Goal: Information Seeking & Learning: Learn about a topic

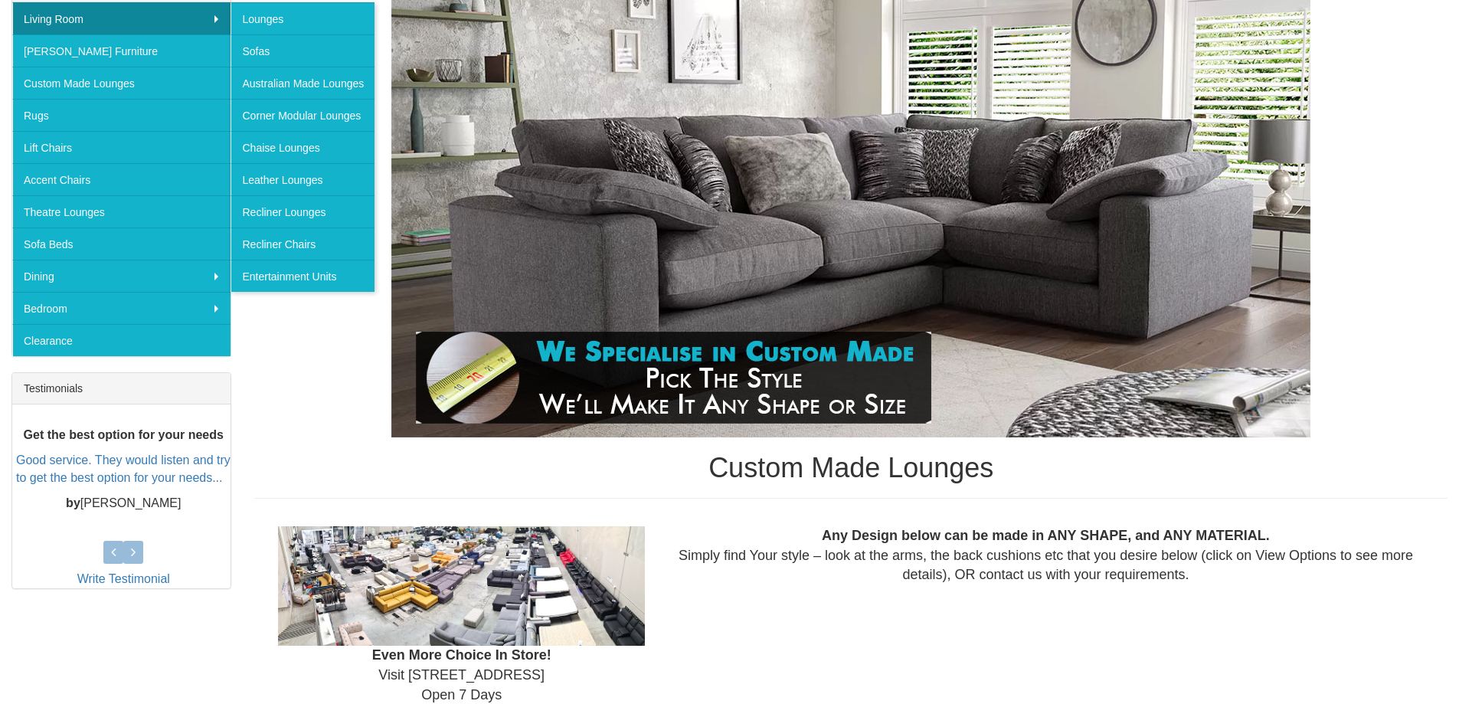
scroll to position [306, 0]
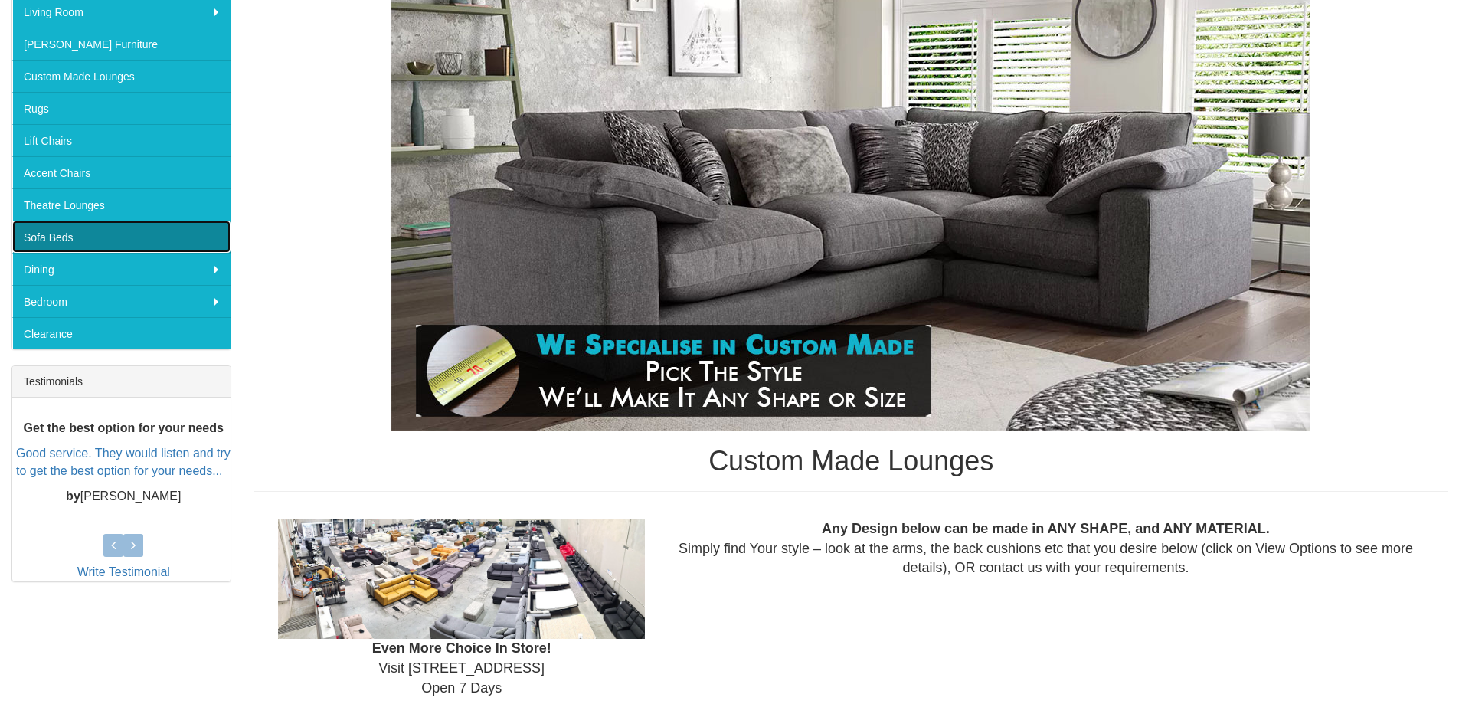
click at [58, 231] on link "Sofa Beds" at bounding box center [121, 237] width 218 height 32
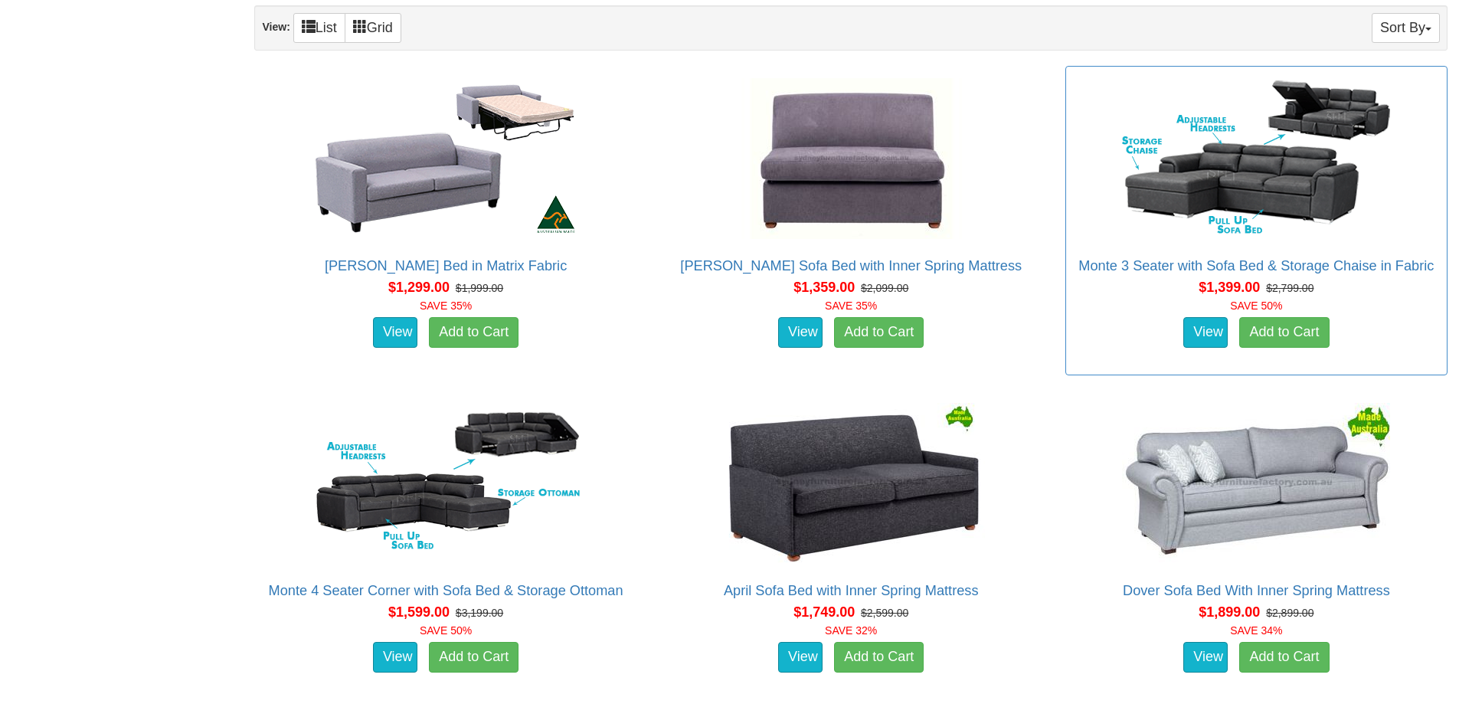
scroll to position [842, 0]
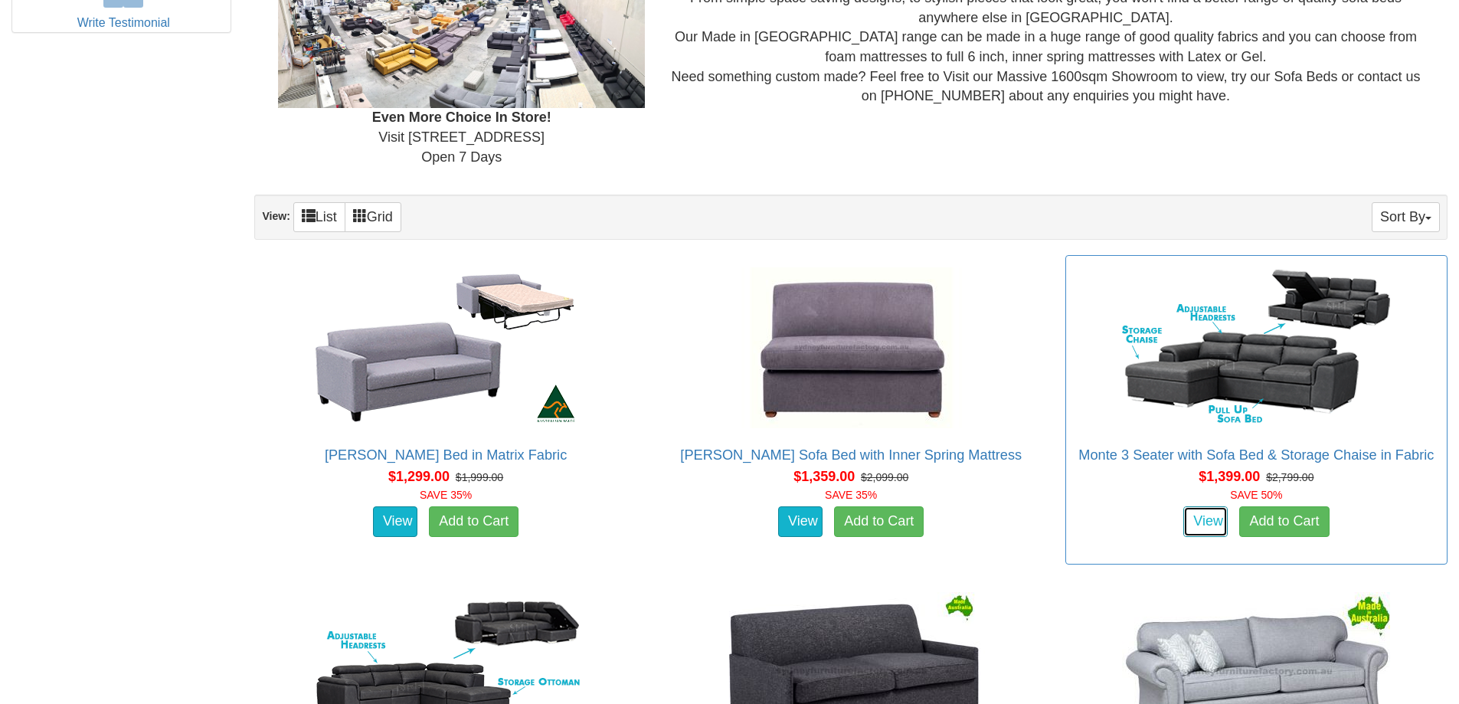
click at [1207, 525] on link "View" at bounding box center [1205, 521] width 44 height 31
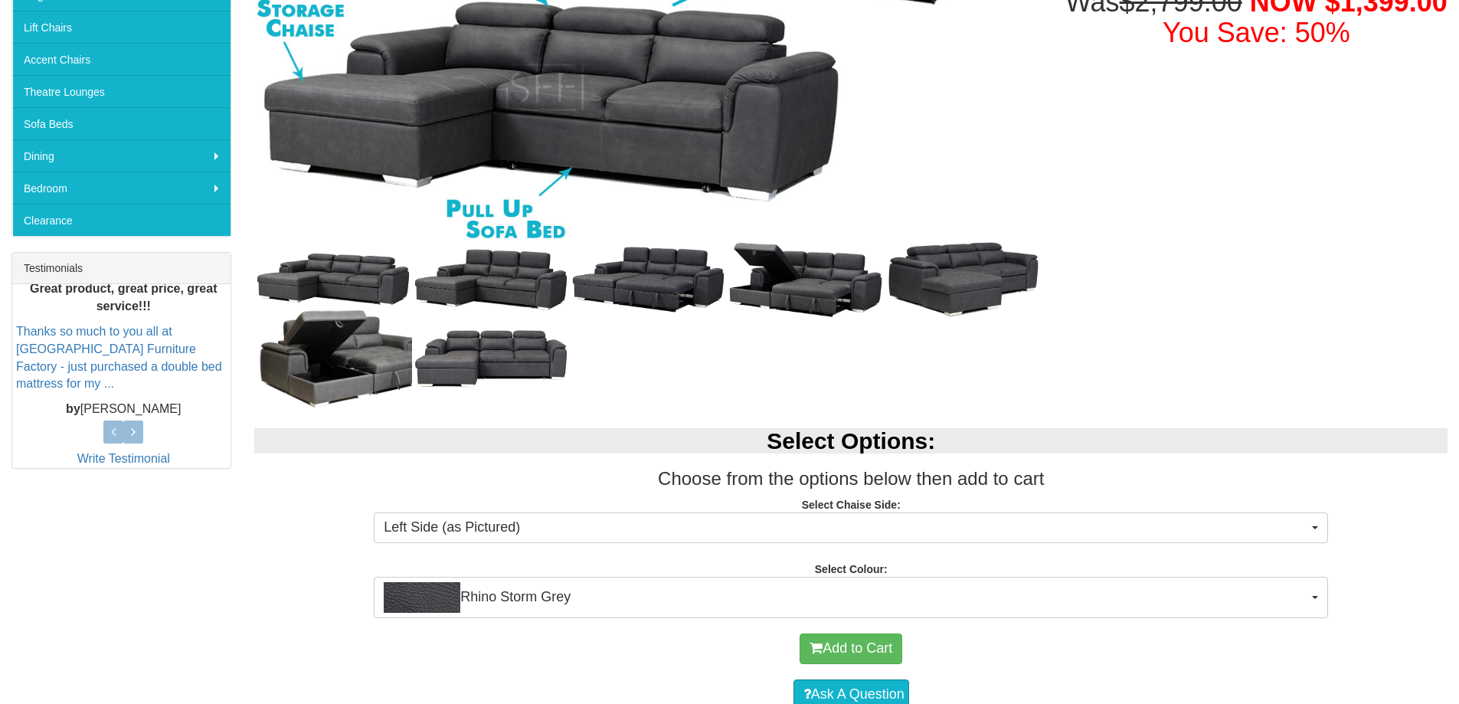
scroll to position [536, 0]
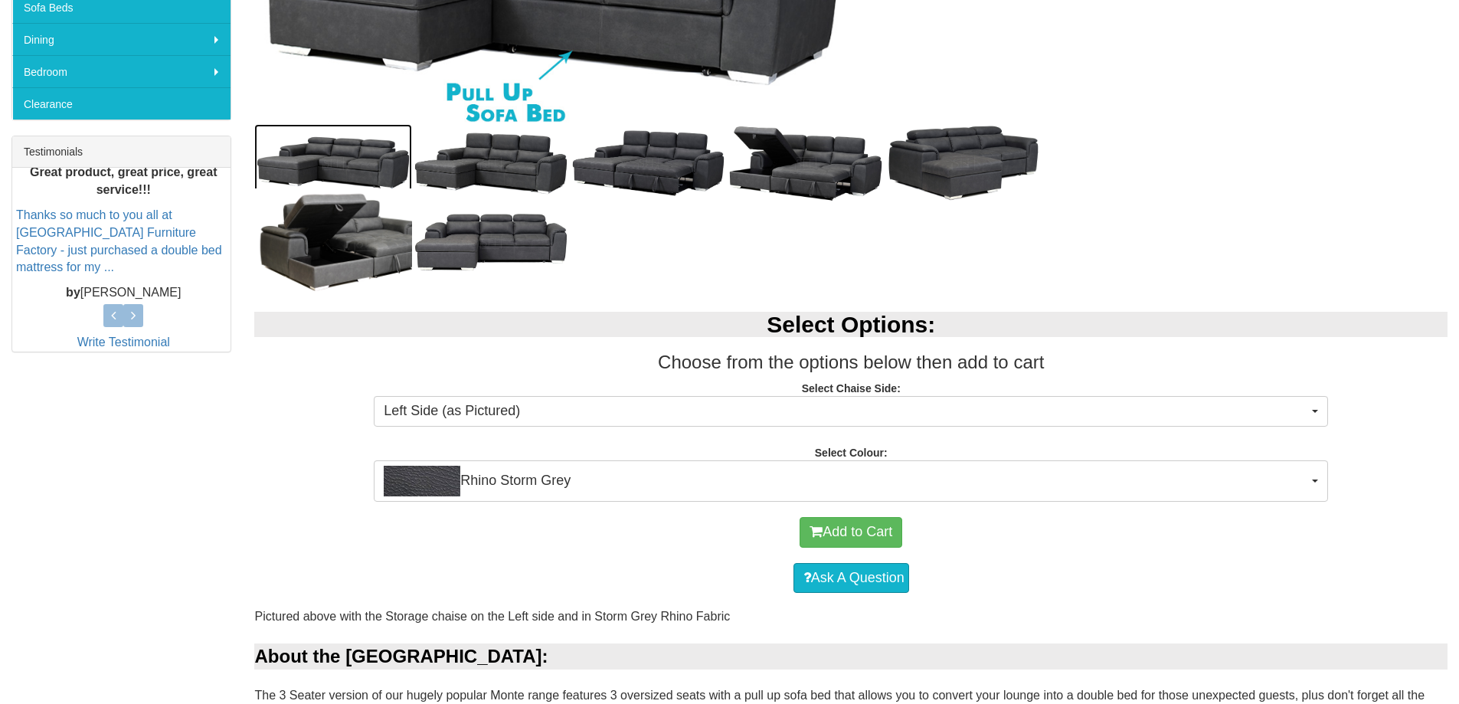
click at [351, 160] on img at bounding box center [333, 163] width 158 height 79
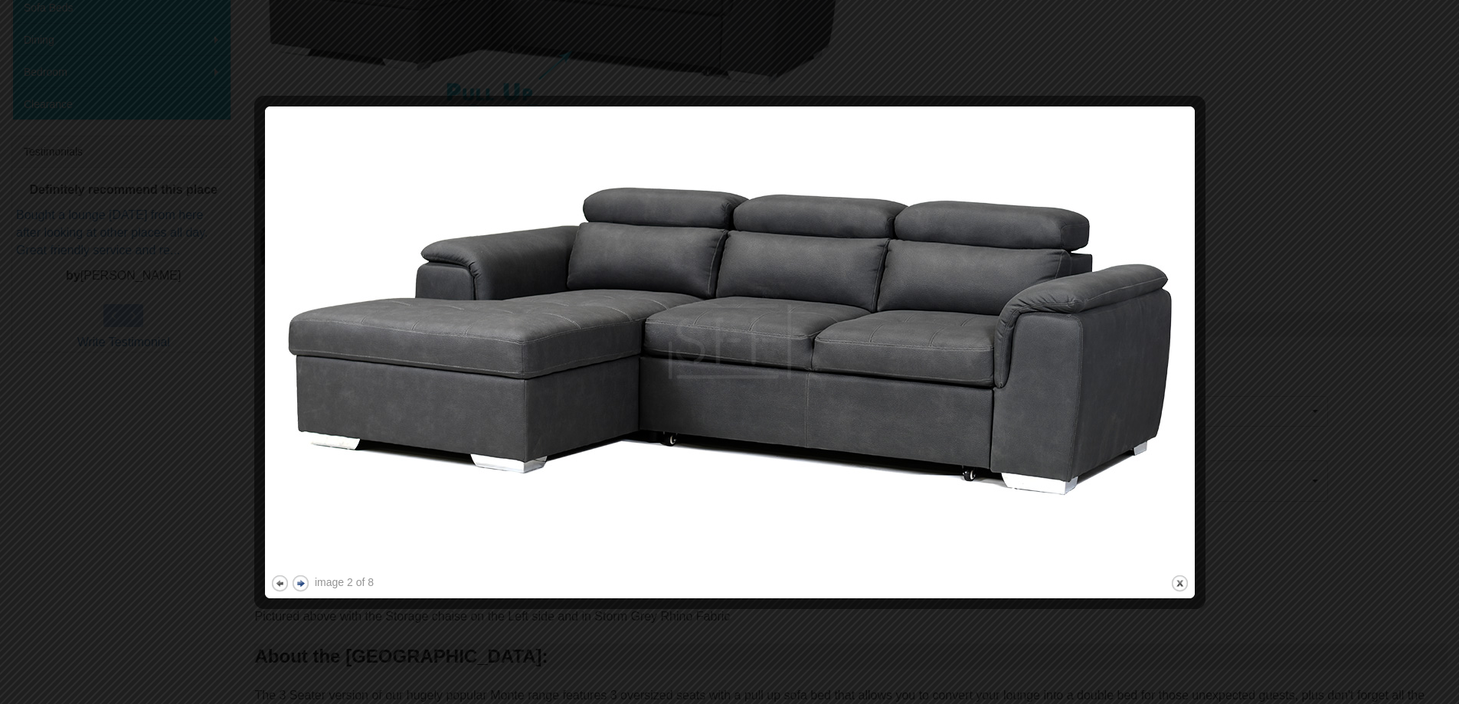
click at [300, 583] on button "next" at bounding box center [300, 583] width 19 height 19
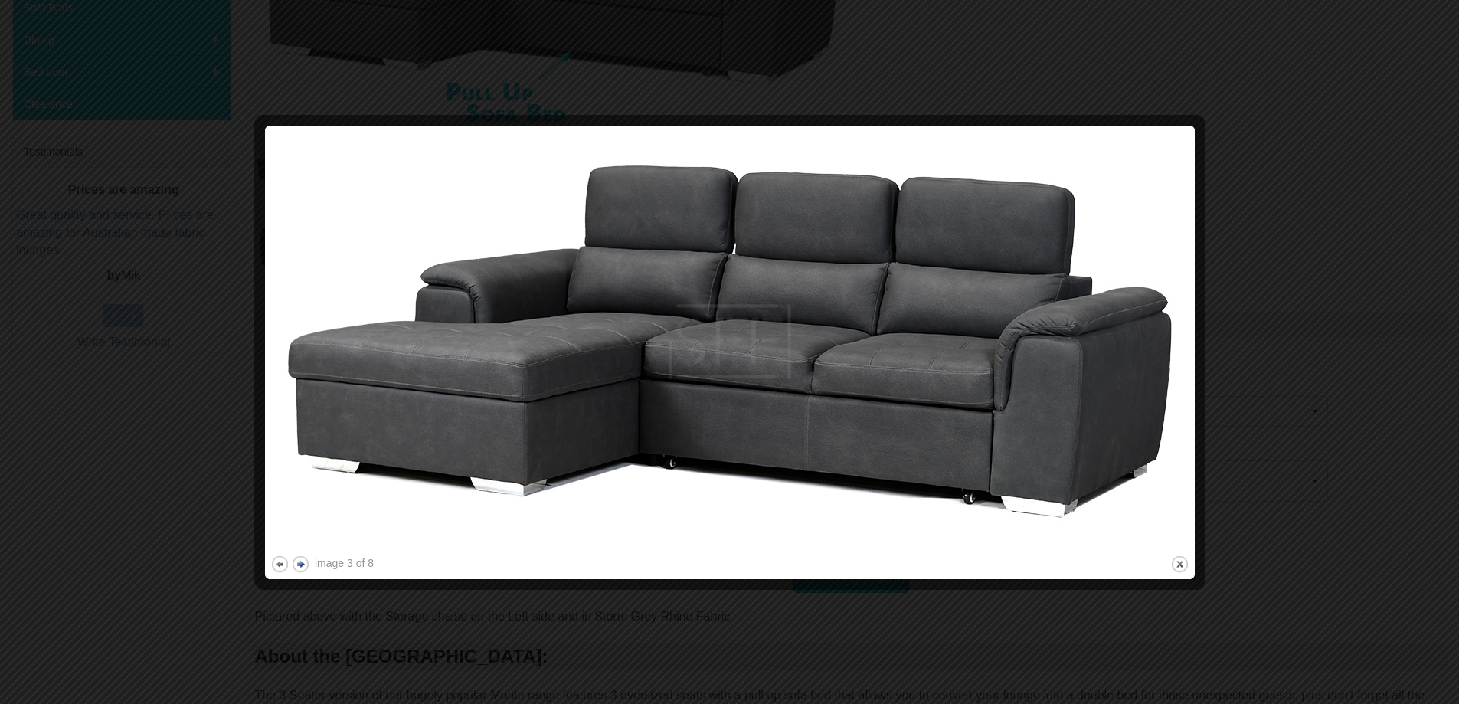
click at [298, 564] on button "next" at bounding box center [300, 563] width 19 height 19
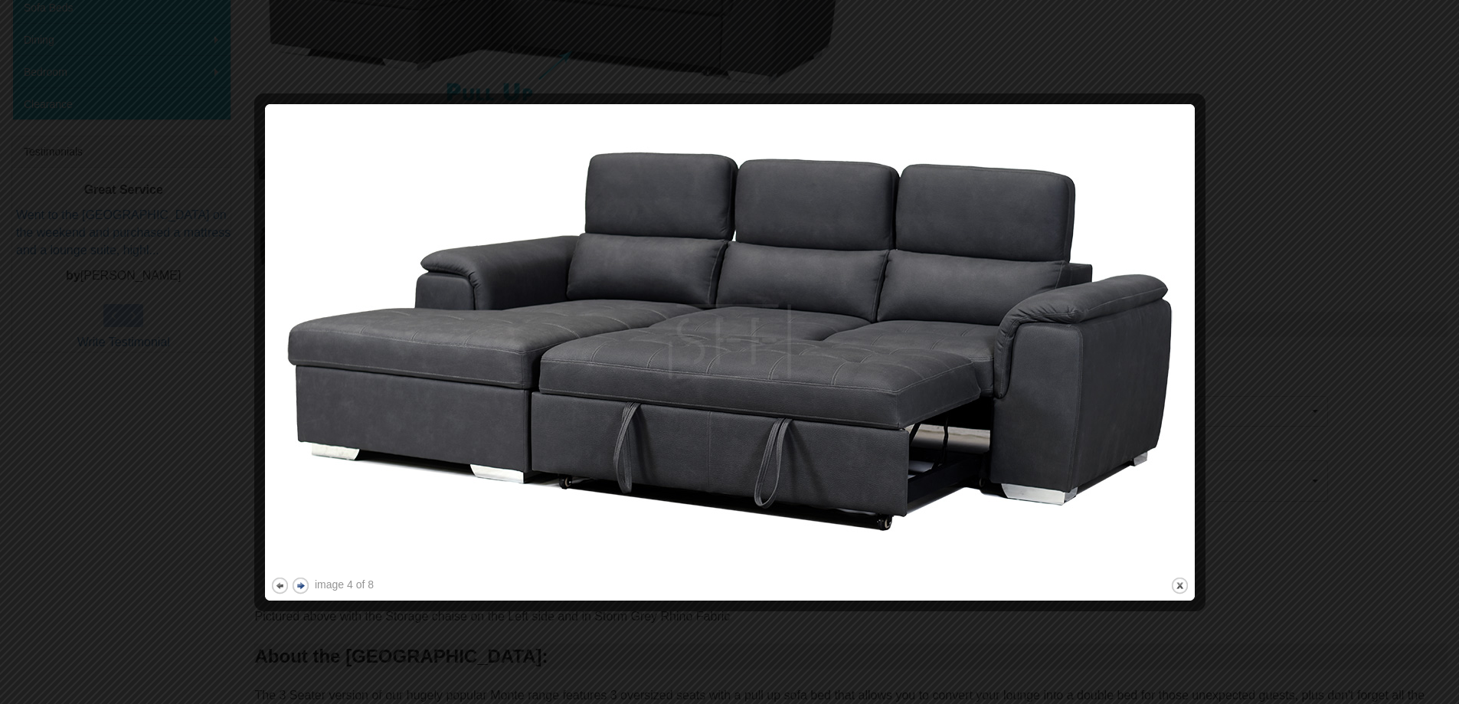
click at [298, 564] on img at bounding box center [729, 342] width 919 height 464
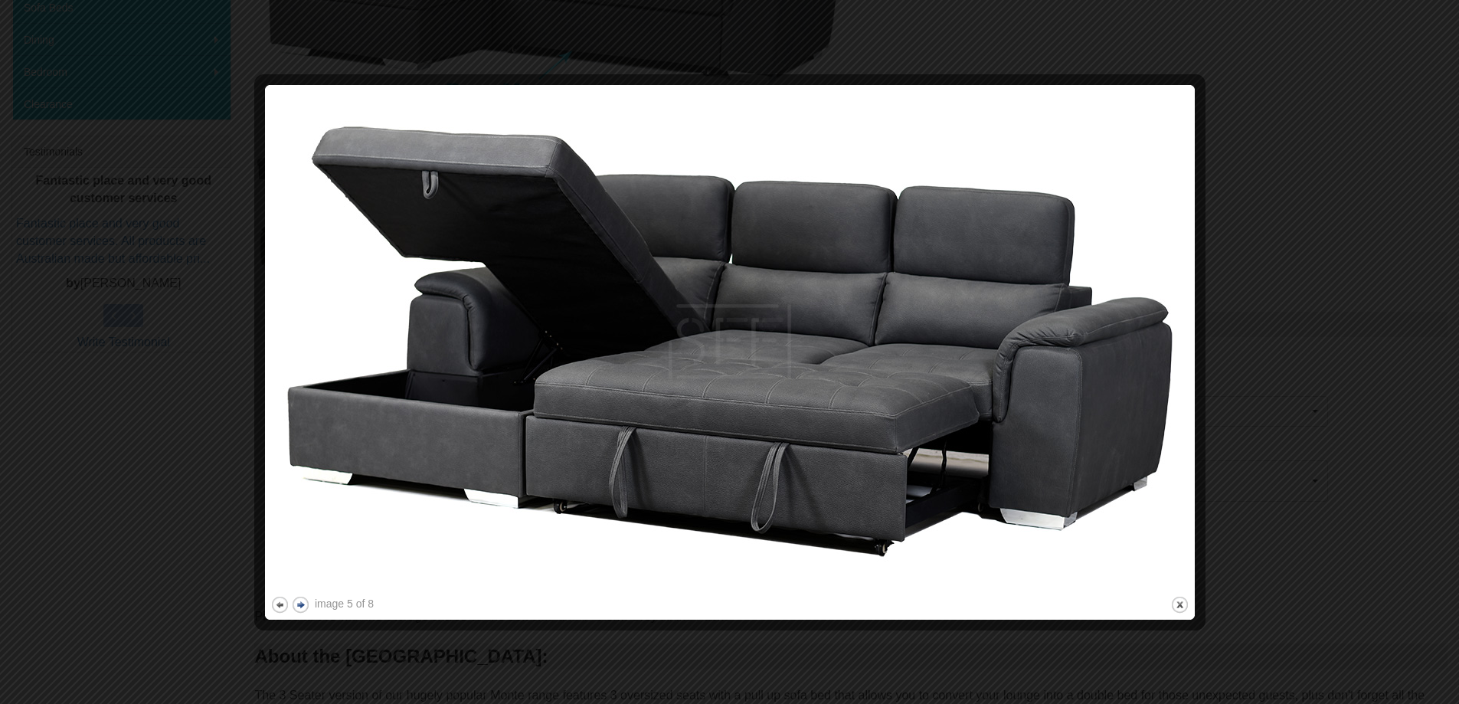
click at [302, 601] on button "next" at bounding box center [300, 604] width 19 height 19
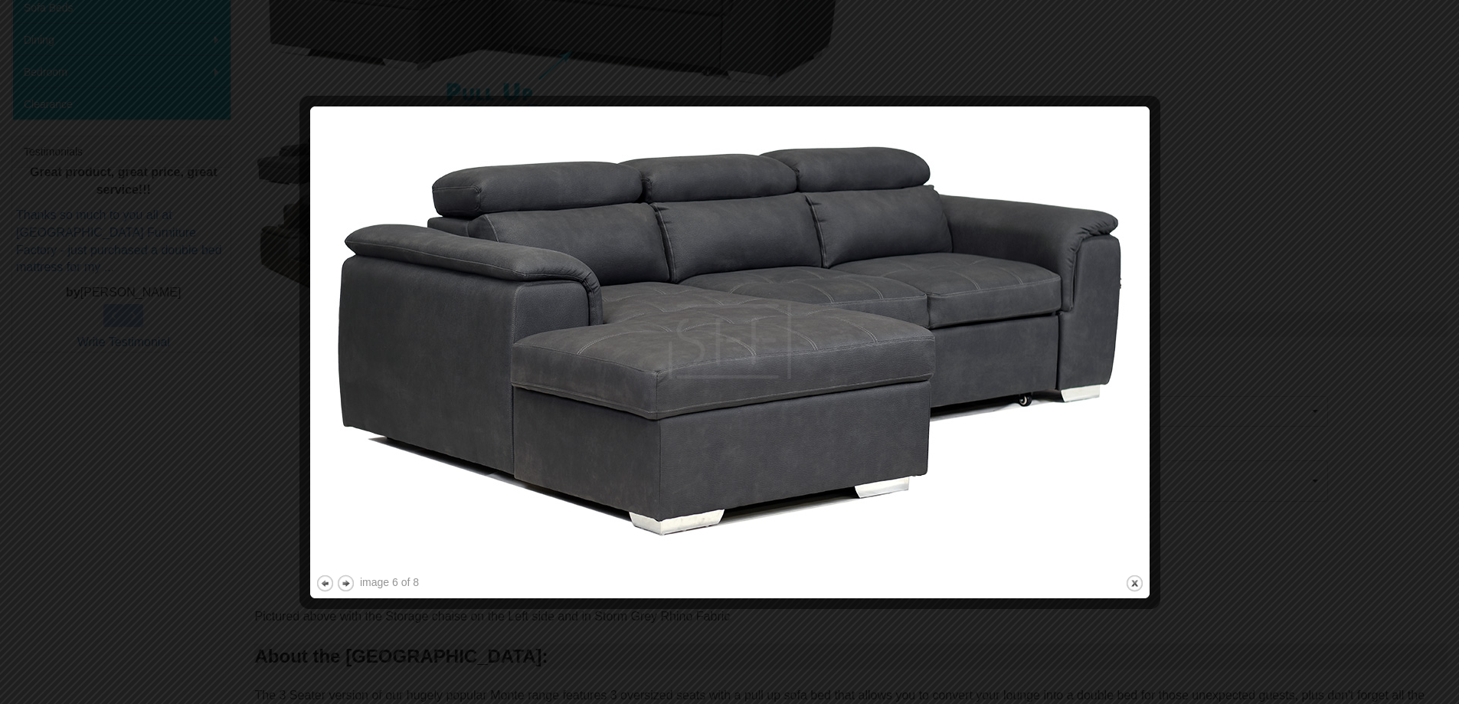
click at [301, 601] on div at bounding box center [307, 601] width 16 height 16
click at [348, 581] on button "next" at bounding box center [345, 583] width 19 height 19
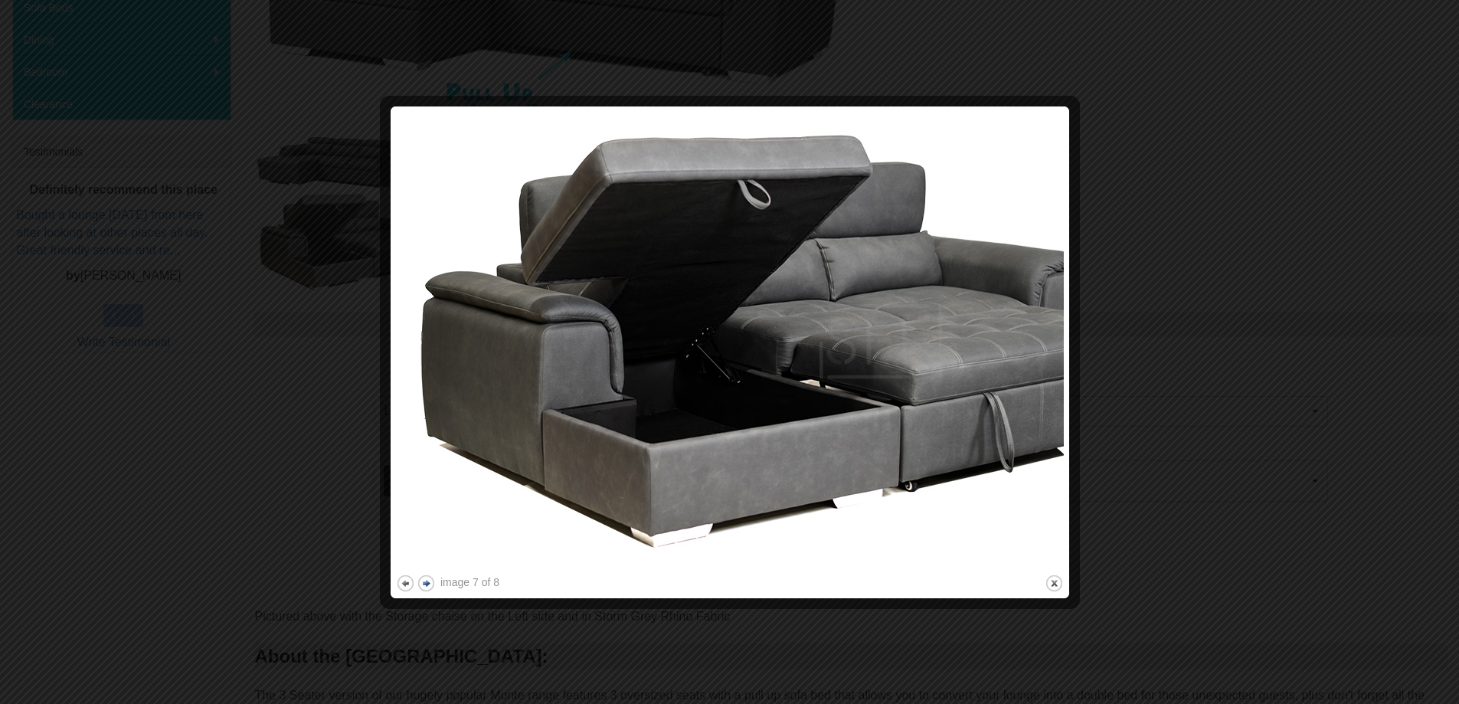
click at [348, 581] on div at bounding box center [729, 352] width 1459 height 704
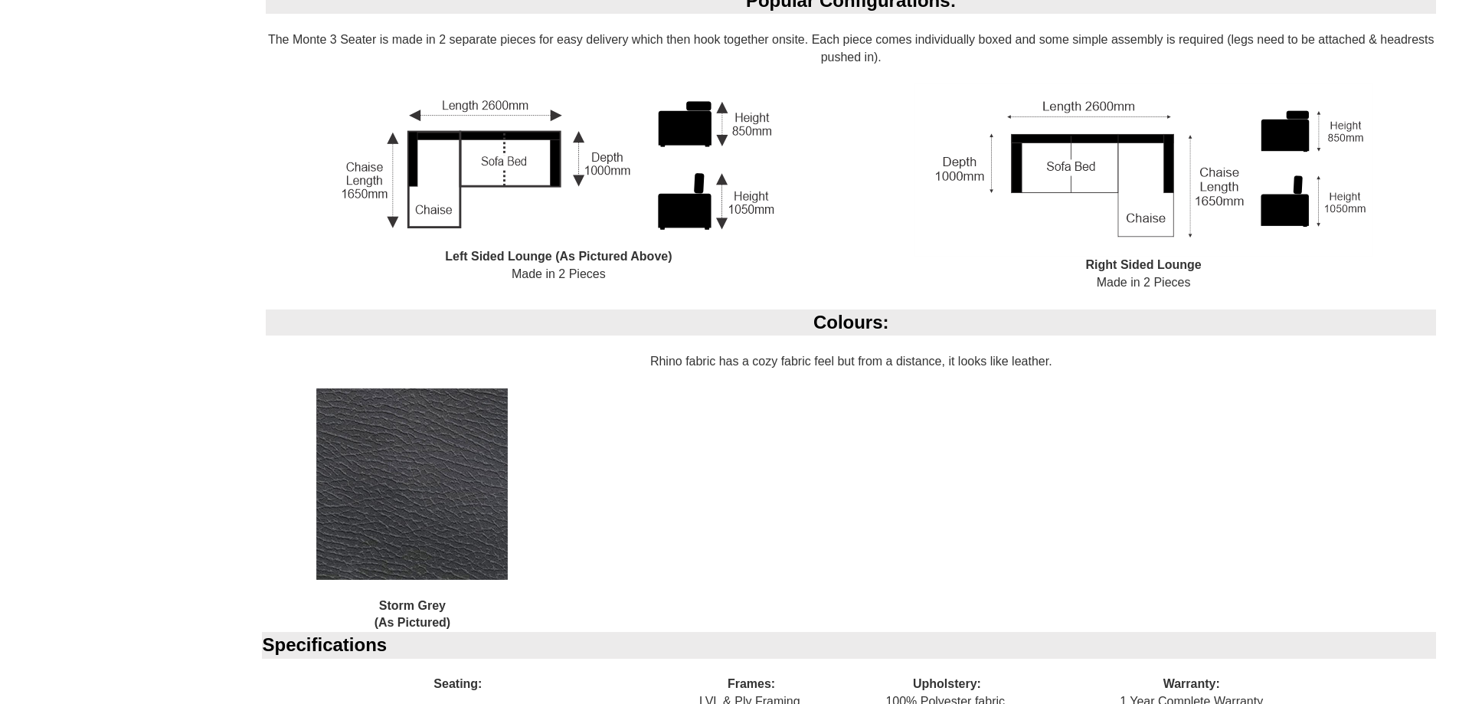
scroll to position [1378, 0]
